Goal: Find specific page/section: Find specific page/section

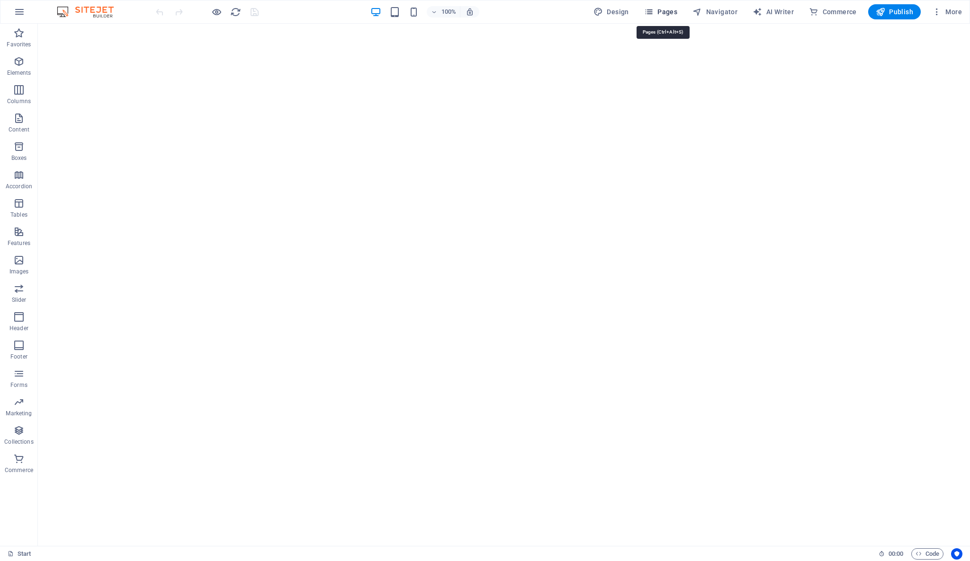
click at [672, 7] on span "Pages" at bounding box center [660, 11] width 33 height 9
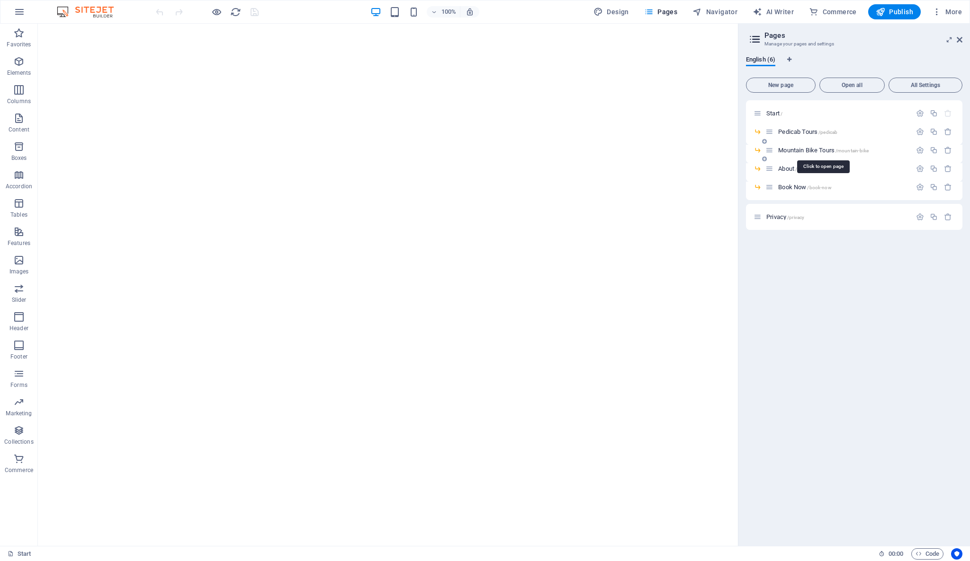
click at [814, 150] on span "Mountain Bike Tours /mountain-bike" at bounding box center [823, 150] width 90 height 7
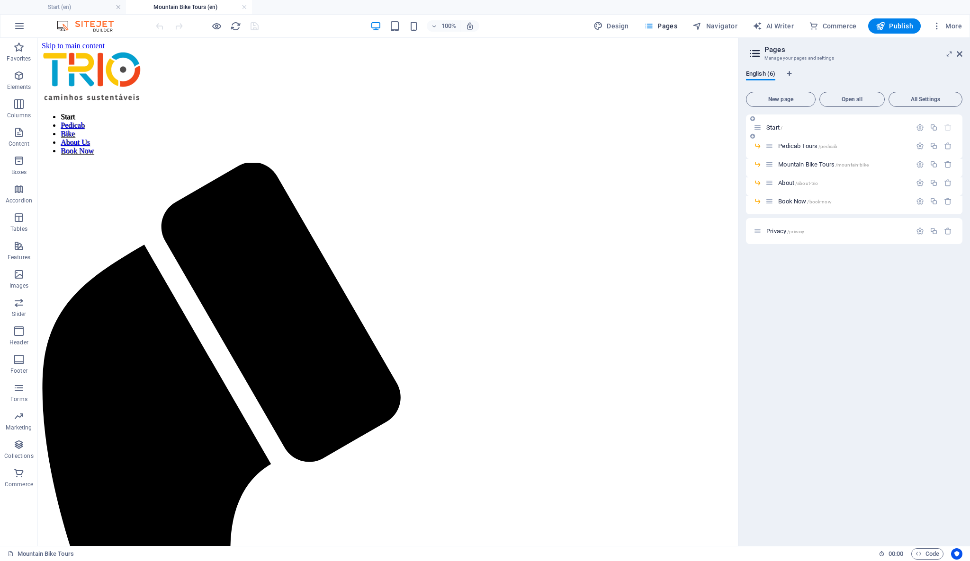
click at [759, 125] on icon at bounding box center [757, 128] width 8 height 8
click at [758, 127] on icon at bounding box center [757, 128] width 8 height 8
click at [772, 128] on span "Start /" at bounding box center [774, 127] width 16 height 7
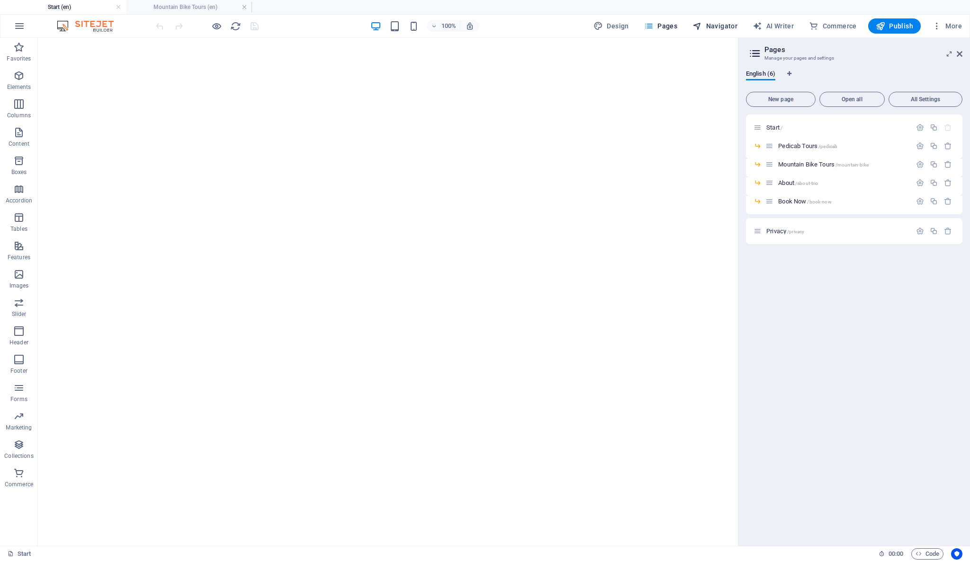
click at [713, 22] on span "Navigator" at bounding box center [714, 25] width 45 height 9
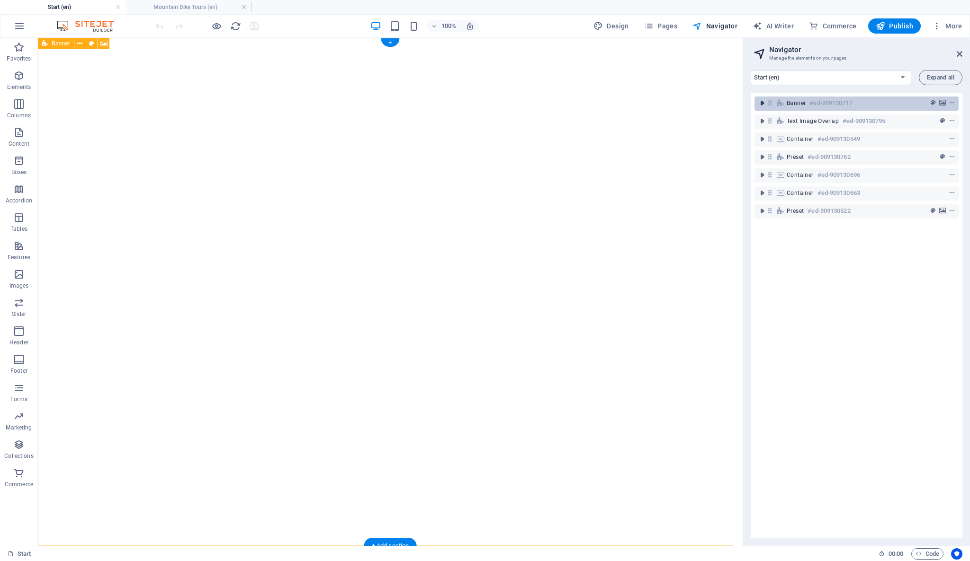
click at [761, 106] on icon "toggle-expand" at bounding box center [761, 102] width 9 height 9
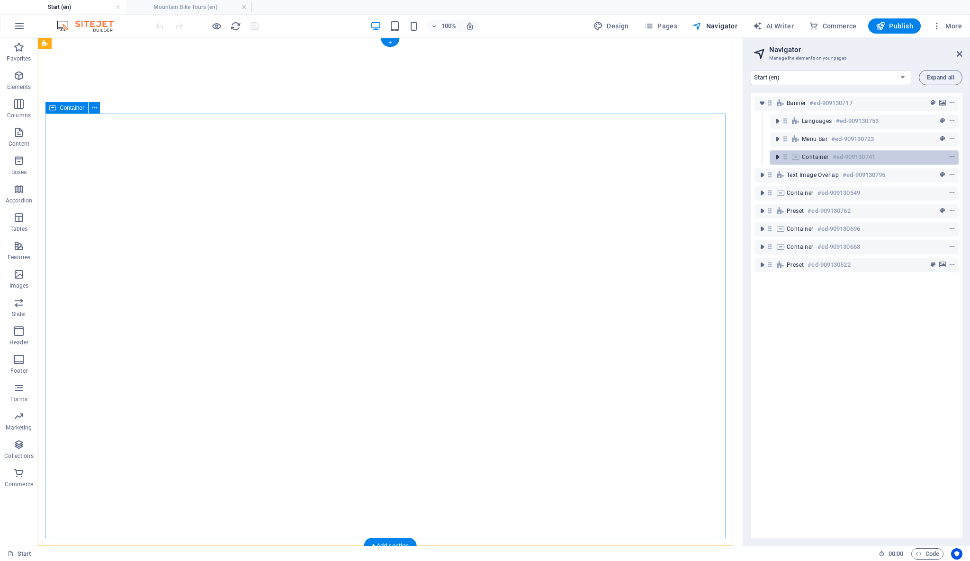
click at [777, 157] on icon "toggle-expand" at bounding box center [776, 156] width 9 height 9
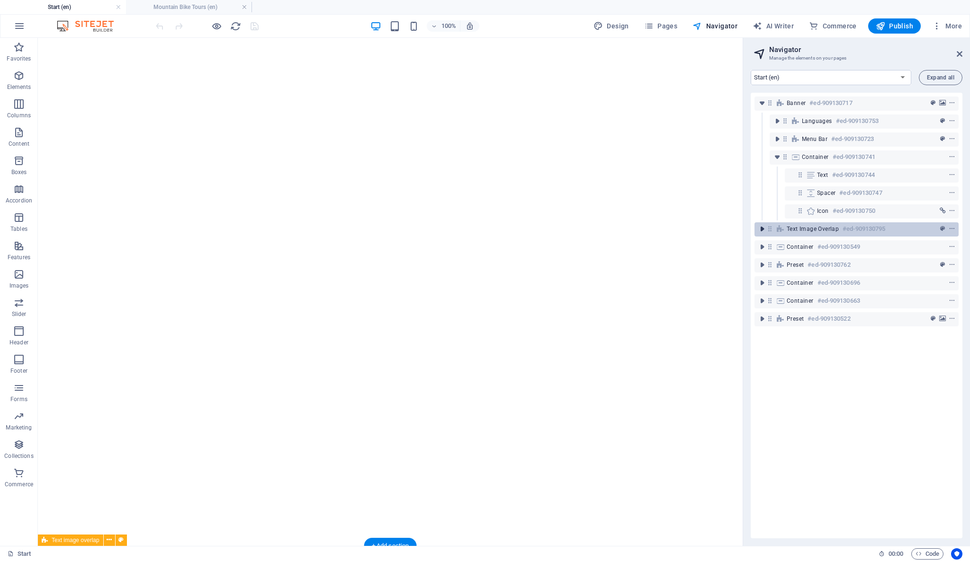
click at [759, 232] on icon "toggle-expand" at bounding box center [761, 228] width 9 height 9
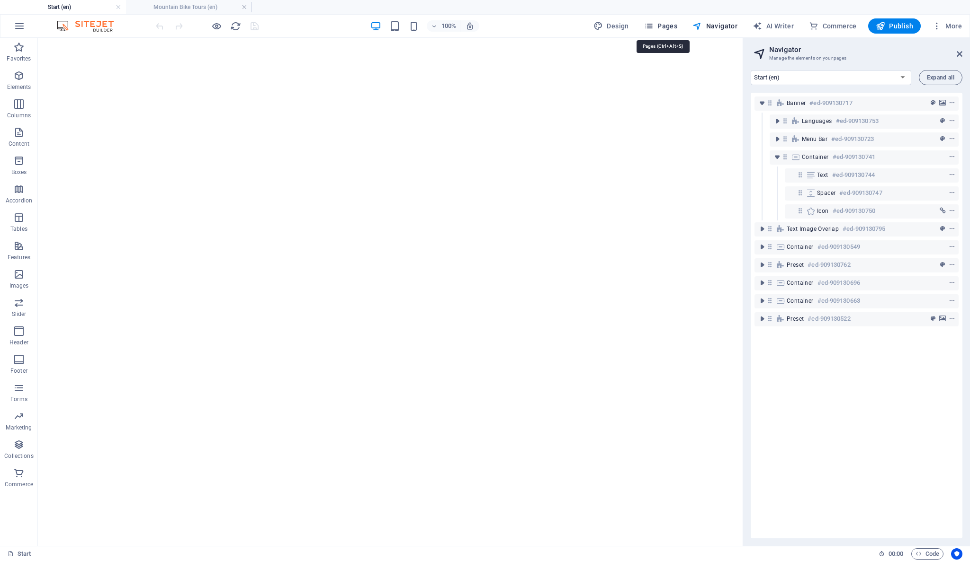
click at [661, 30] on span "Pages" at bounding box center [660, 25] width 33 height 9
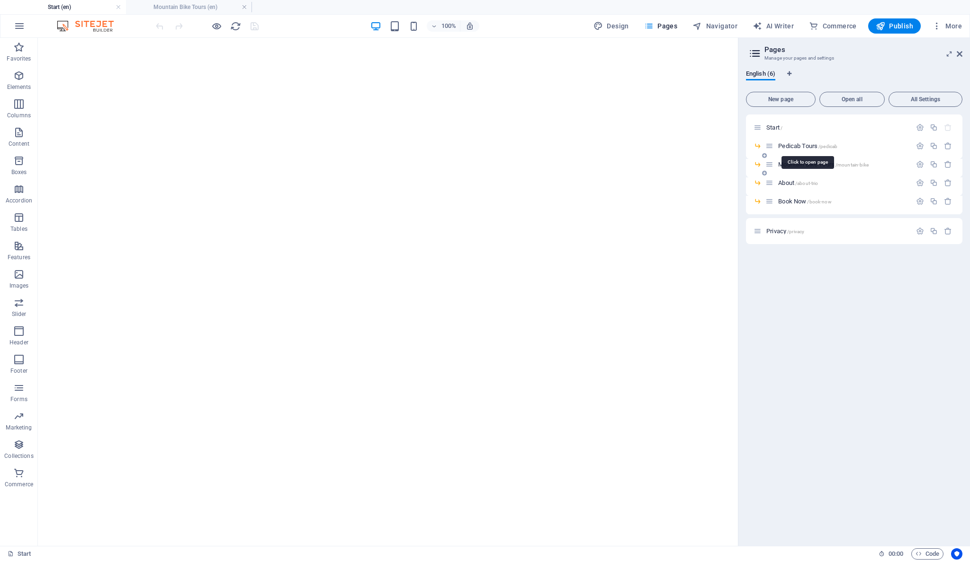
click at [795, 146] on span "Pedicab Tours /pedicab" at bounding box center [807, 146] width 59 height 7
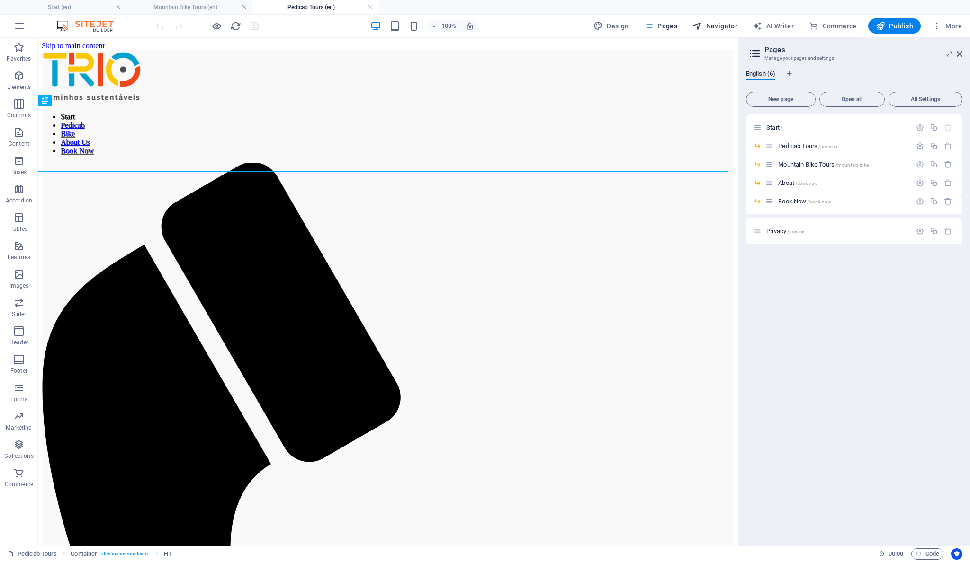
click at [720, 25] on span "Navigator" at bounding box center [714, 25] width 45 height 9
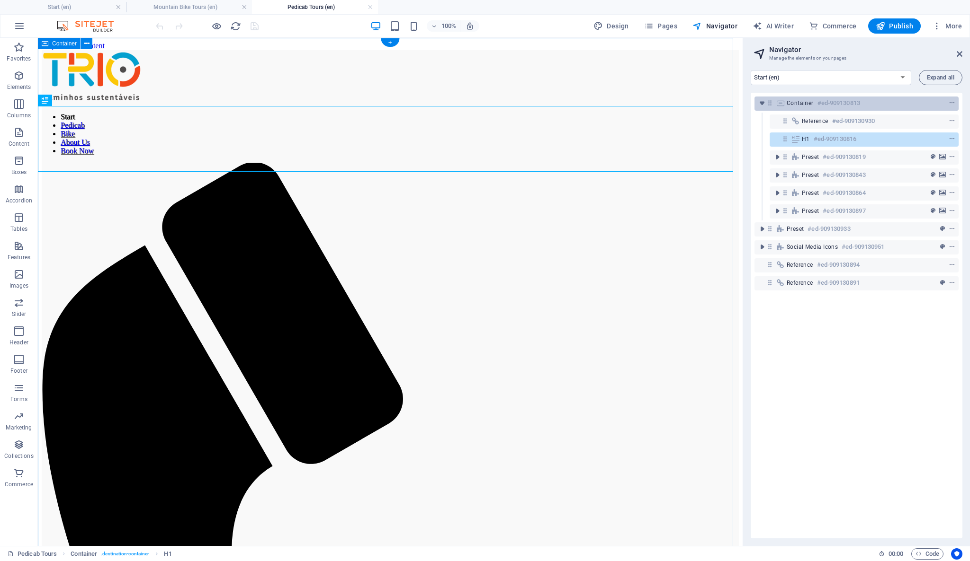
click at [796, 105] on span "Container" at bounding box center [799, 103] width 27 height 8
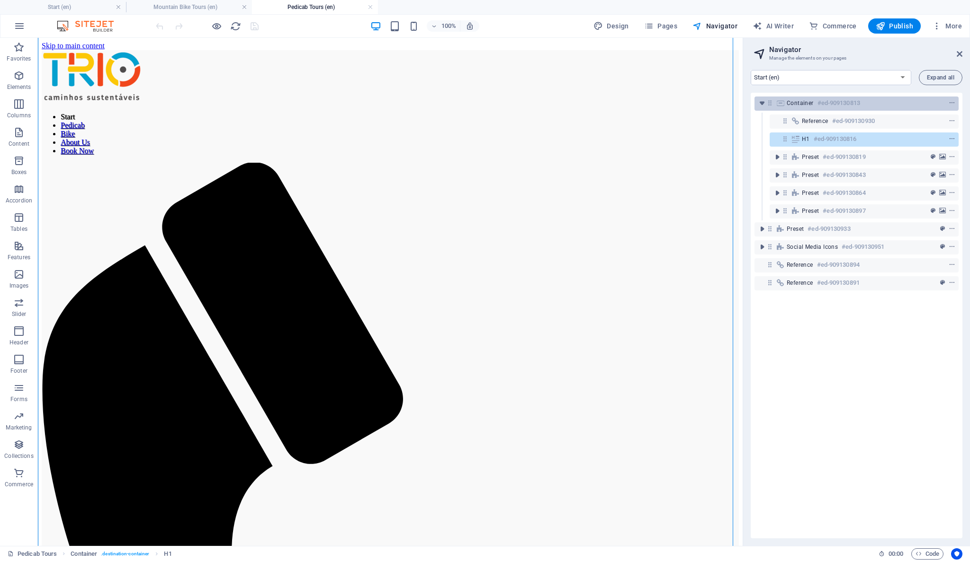
scroll to position [428, 0]
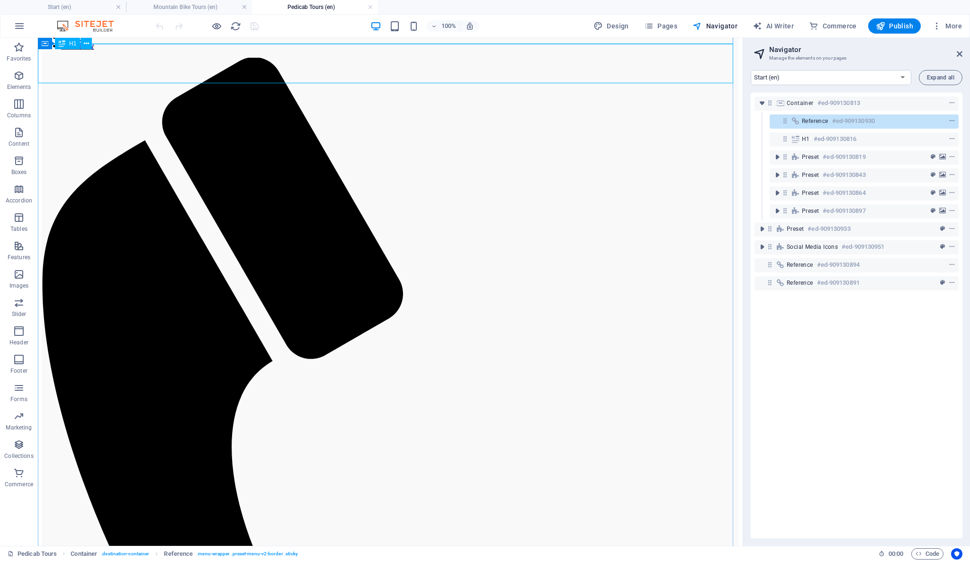
scroll to position [0, 0]
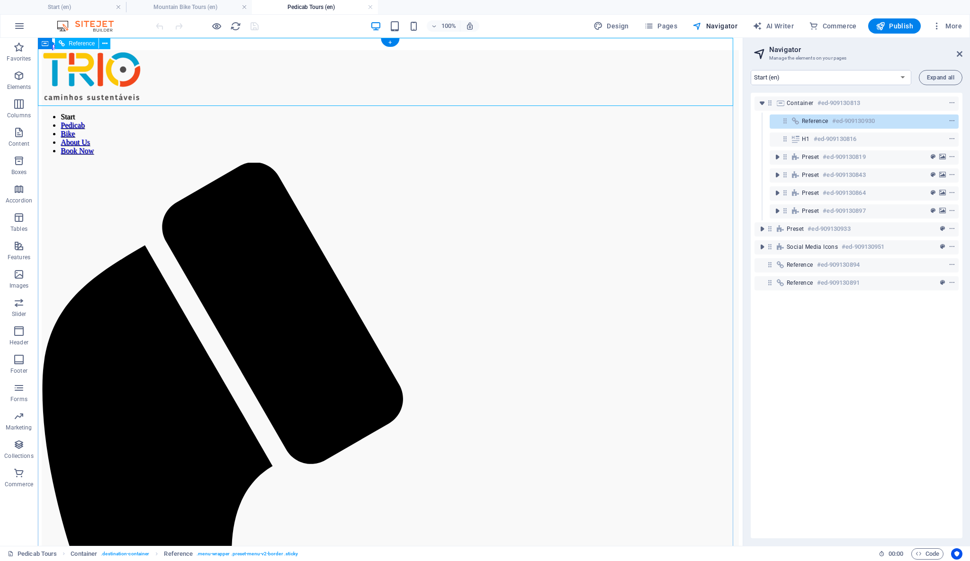
click at [912, 121] on div at bounding box center [934, 121] width 45 height 11
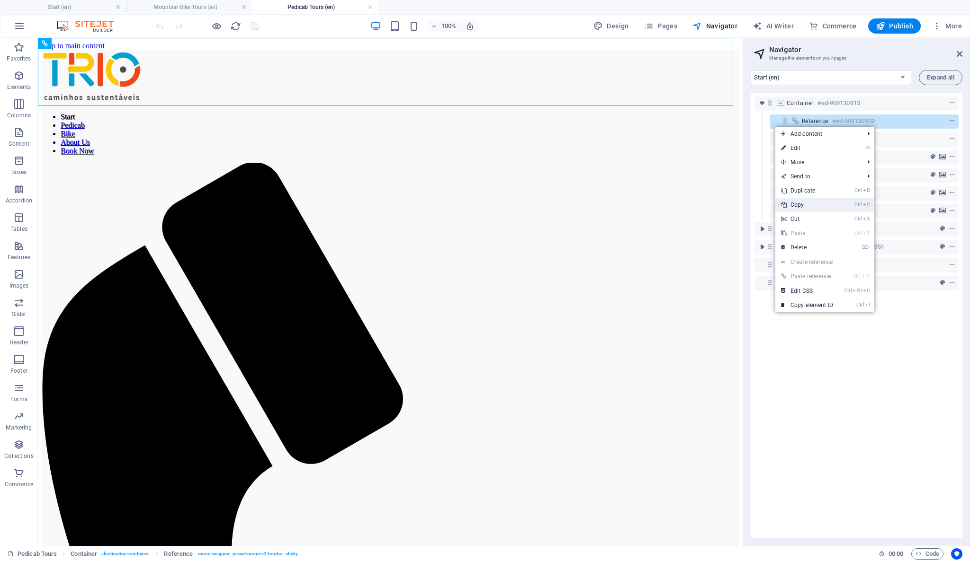
click at [827, 198] on link "Ctrl C Copy" at bounding box center [806, 205] width 63 height 14
